Goal: Navigation & Orientation: Find specific page/section

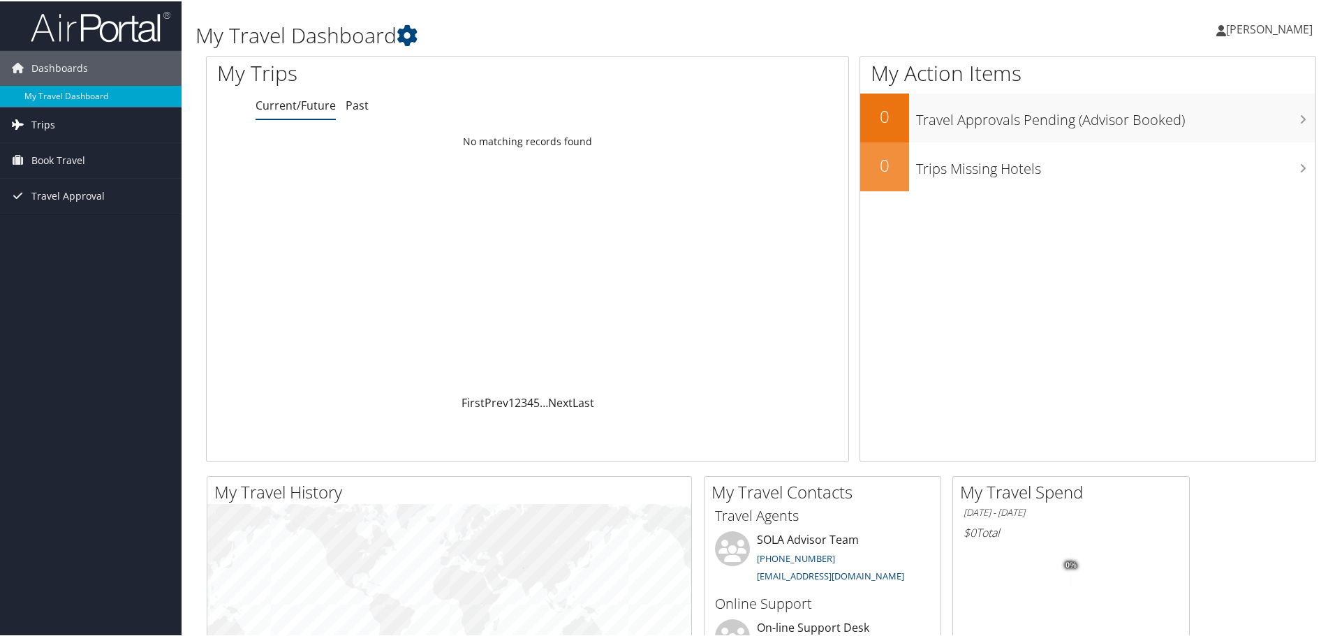
click at [50, 131] on span "Trips" at bounding box center [43, 123] width 24 height 35
click at [63, 151] on link "Current/Future Trips" at bounding box center [90, 151] width 181 height 21
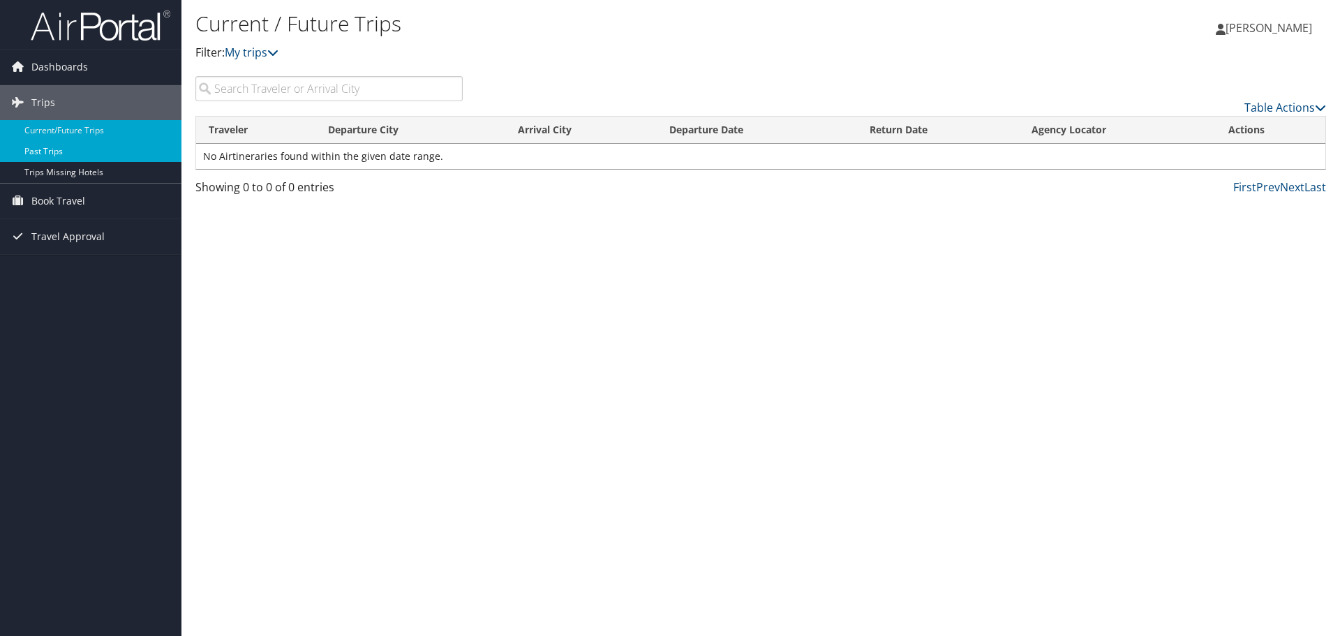
click at [52, 153] on link "Past Trips" at bounding box center [90, 151] width 181 height 21
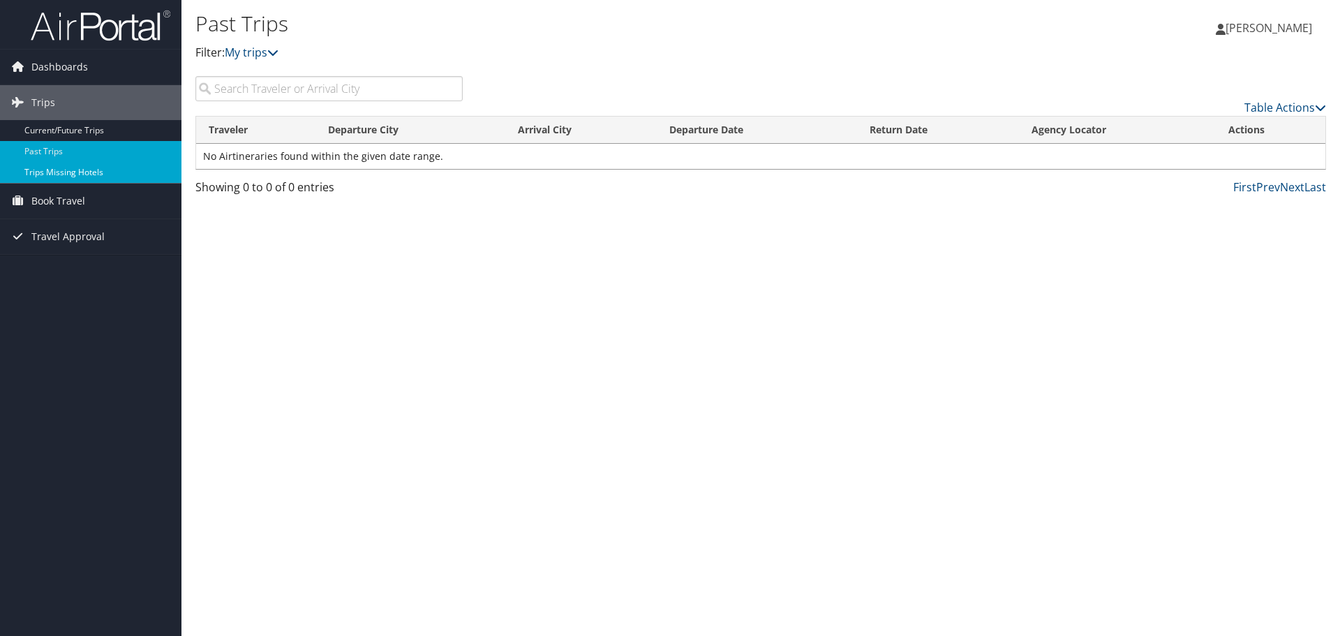
click at [65, 173] on link "Trips Missing Hotels" at bounding box center [90, 172] width 181 height 21
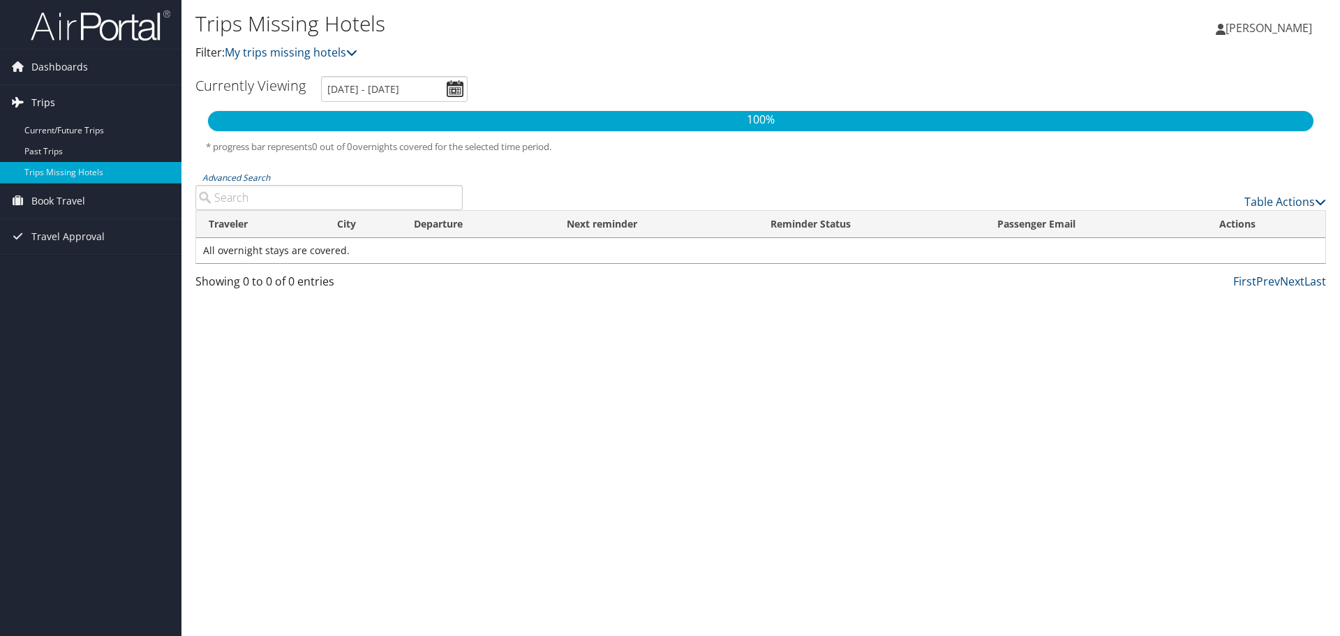
click at [57, 100] on link "Trips" at bounding box center [90, 102] width 181 height 35
click at [50, 203] on span "Book Travel" at bounding box center [58, 201] width 54 height 35
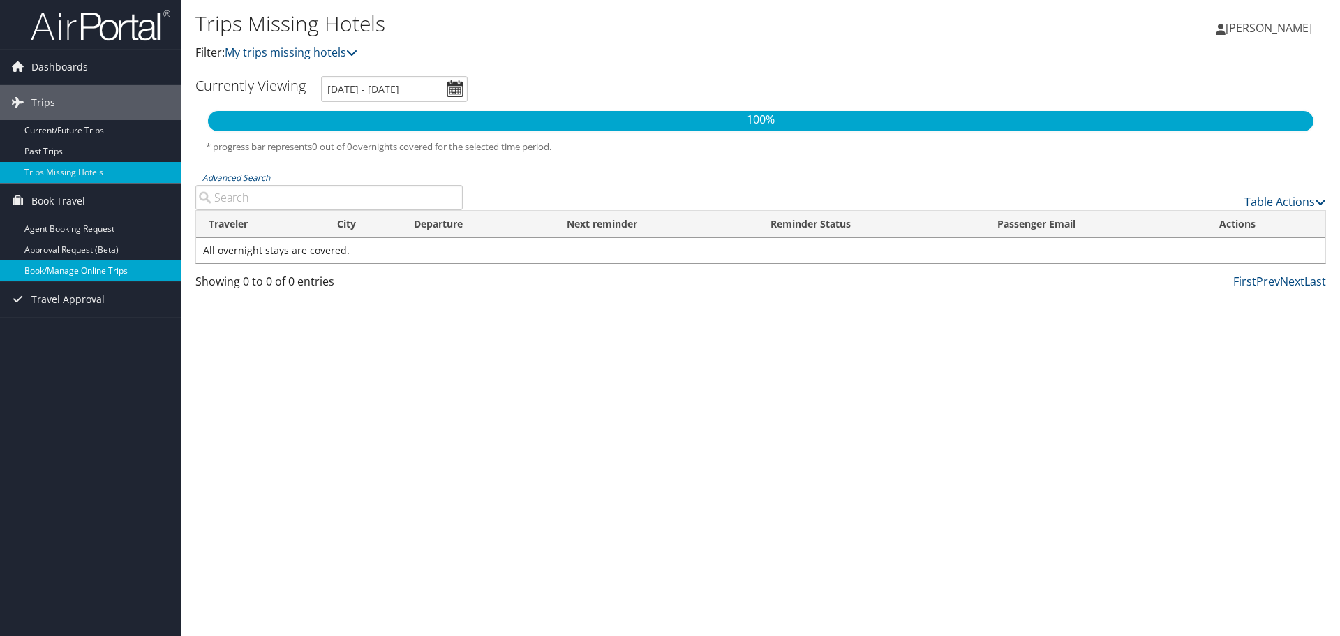
click at [65, 269] on link "Book/Manage Online Trips" at bounding box center [90, 270] width 181 height 21
